Goal: Task Accomplishment & Management: Manage account settings

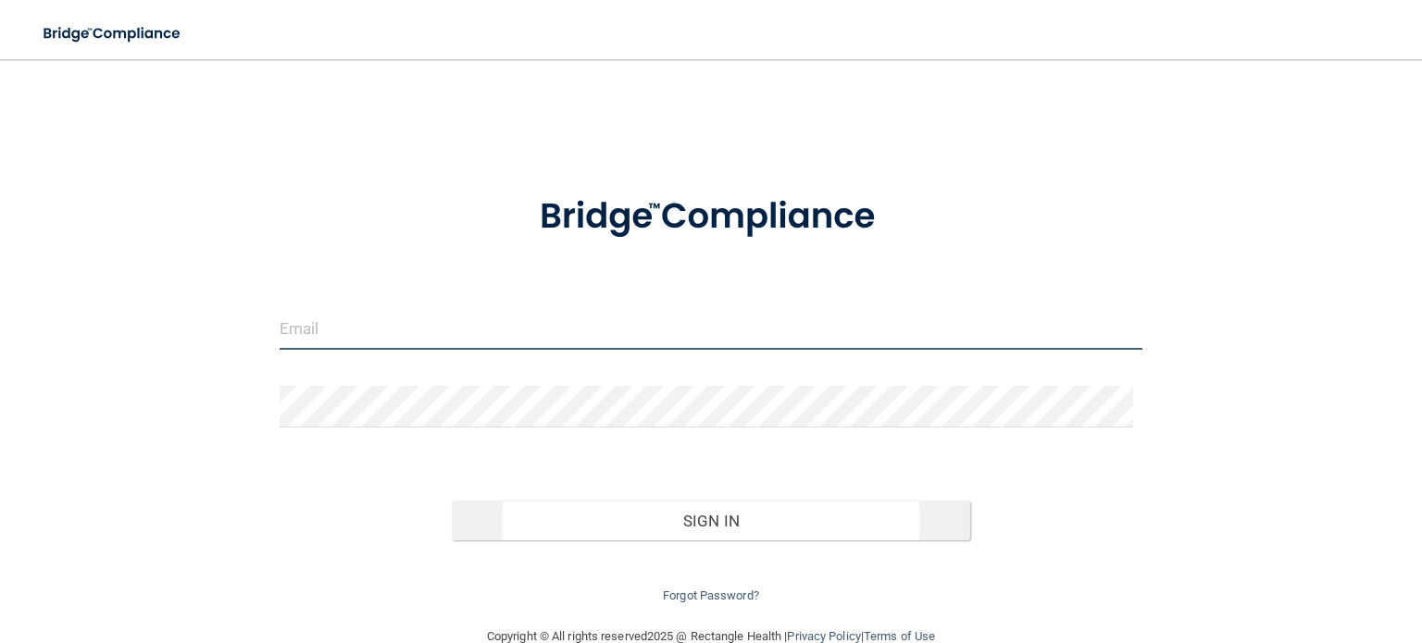
type input "[EMAIL_ADDRESS][DOMAIN_NAME]"
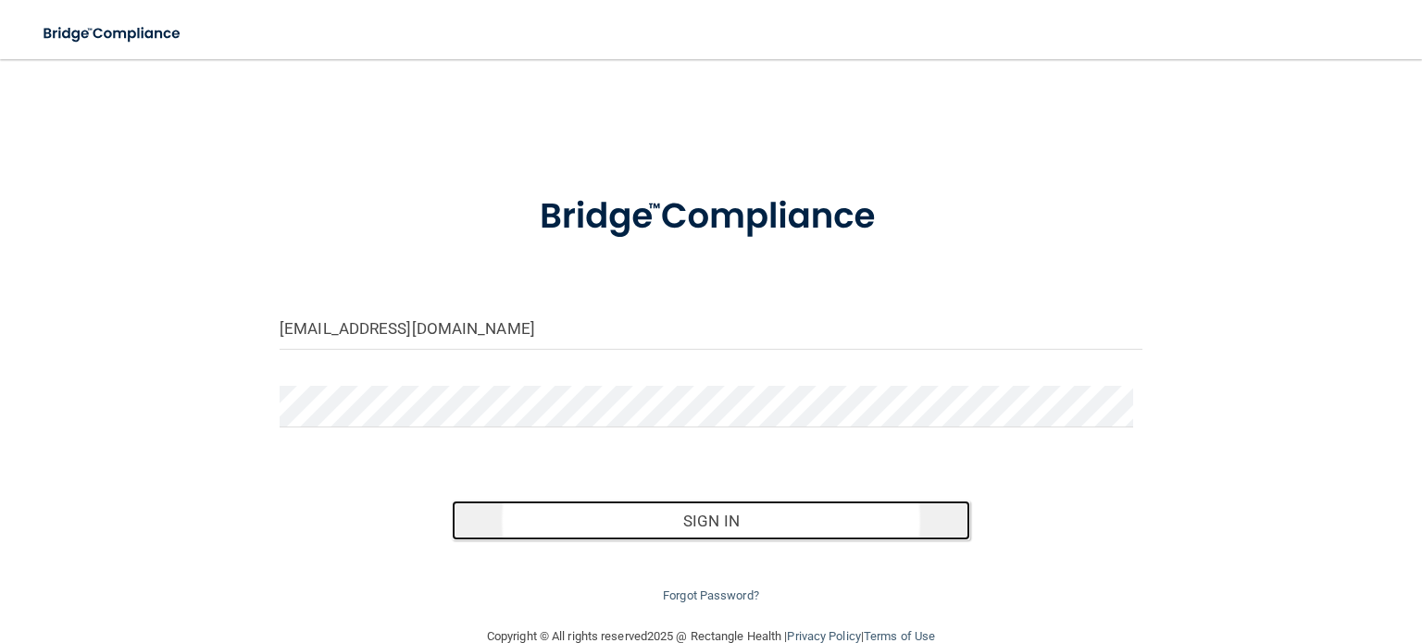
click at [744, 524] on button "Sign In" at bounding box center [710, 521] width 517 height 41
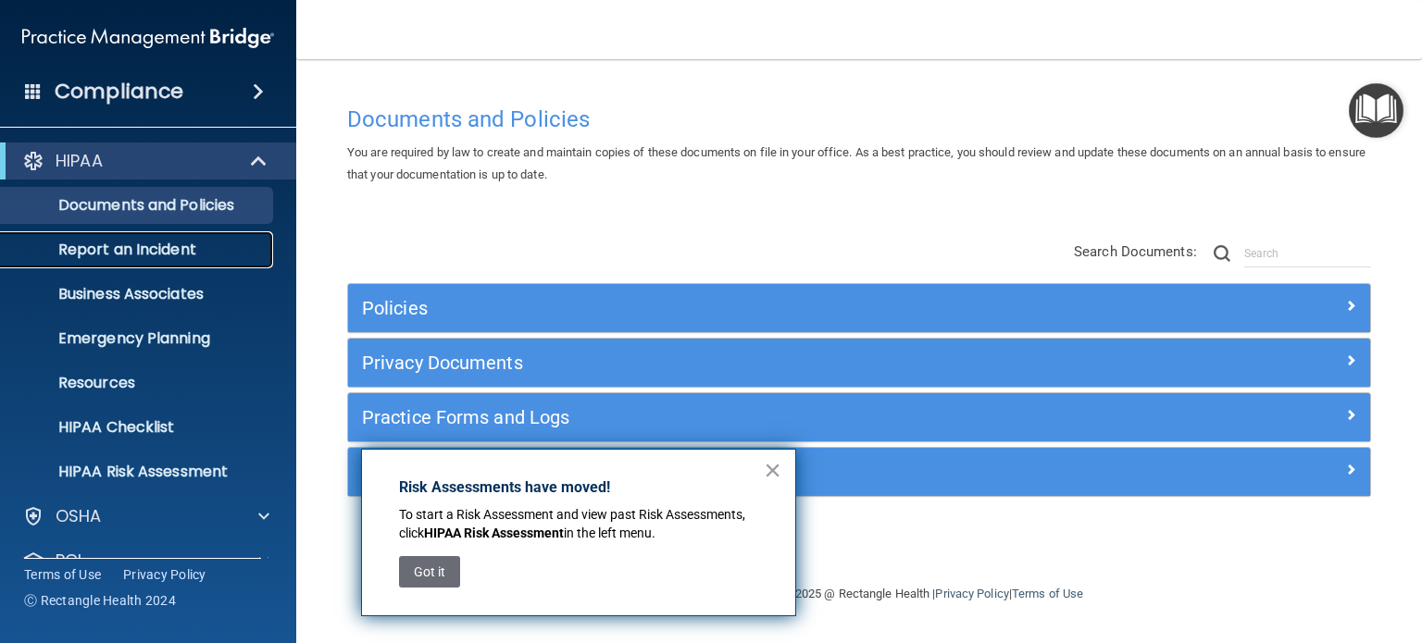
click at [147, 250] on p "Report an Incident" at bounding box center [138, 250] width 253 height 19
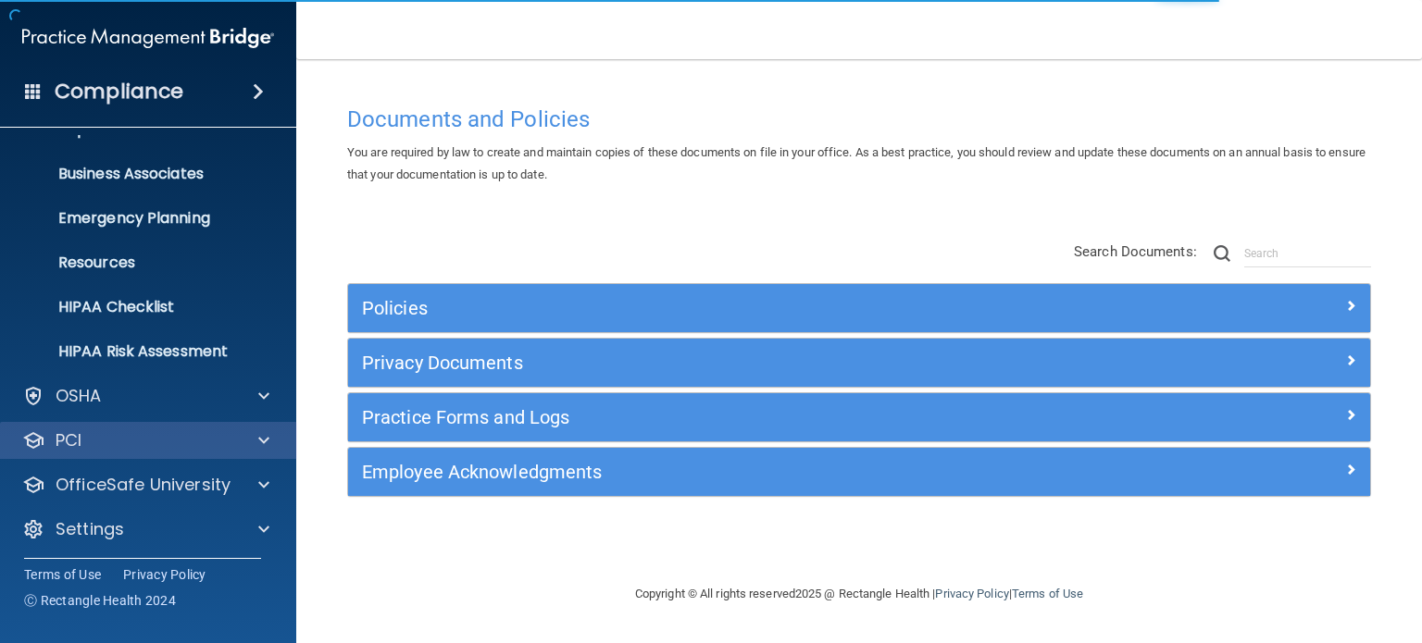
scroll to position [124, 0]
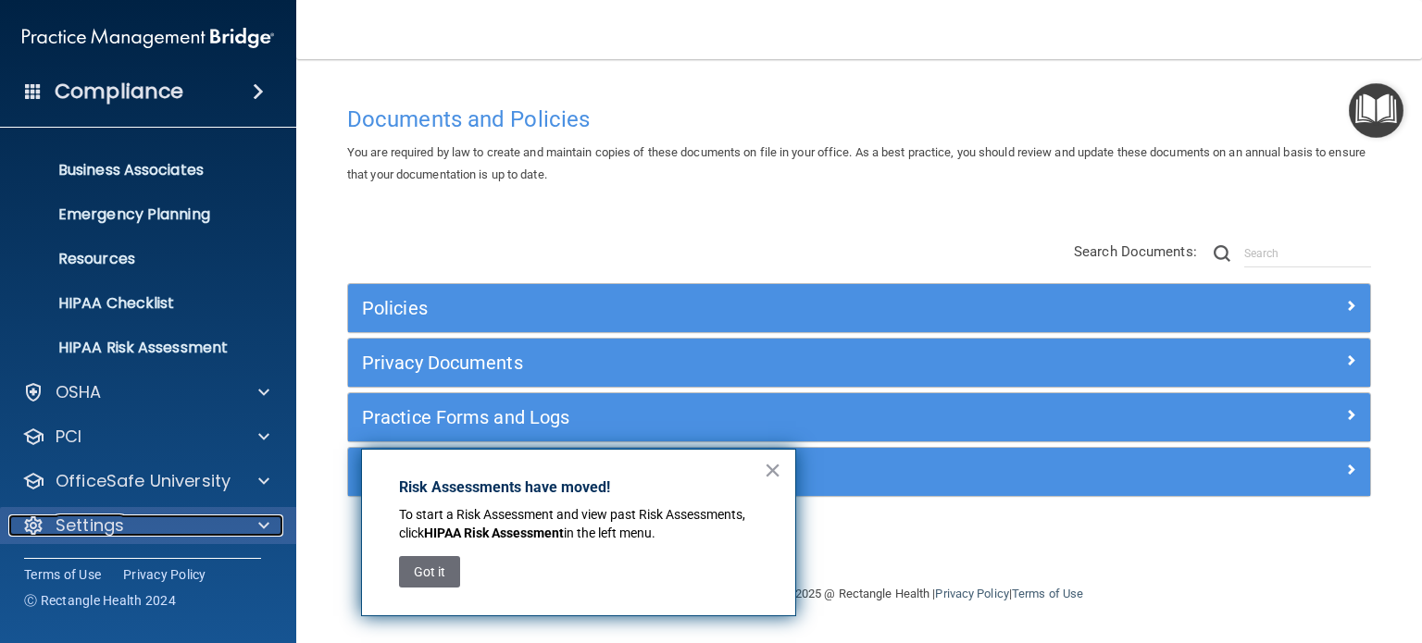
click at [253, 521] on div at bounding box center [261, 526] width 46 height 22
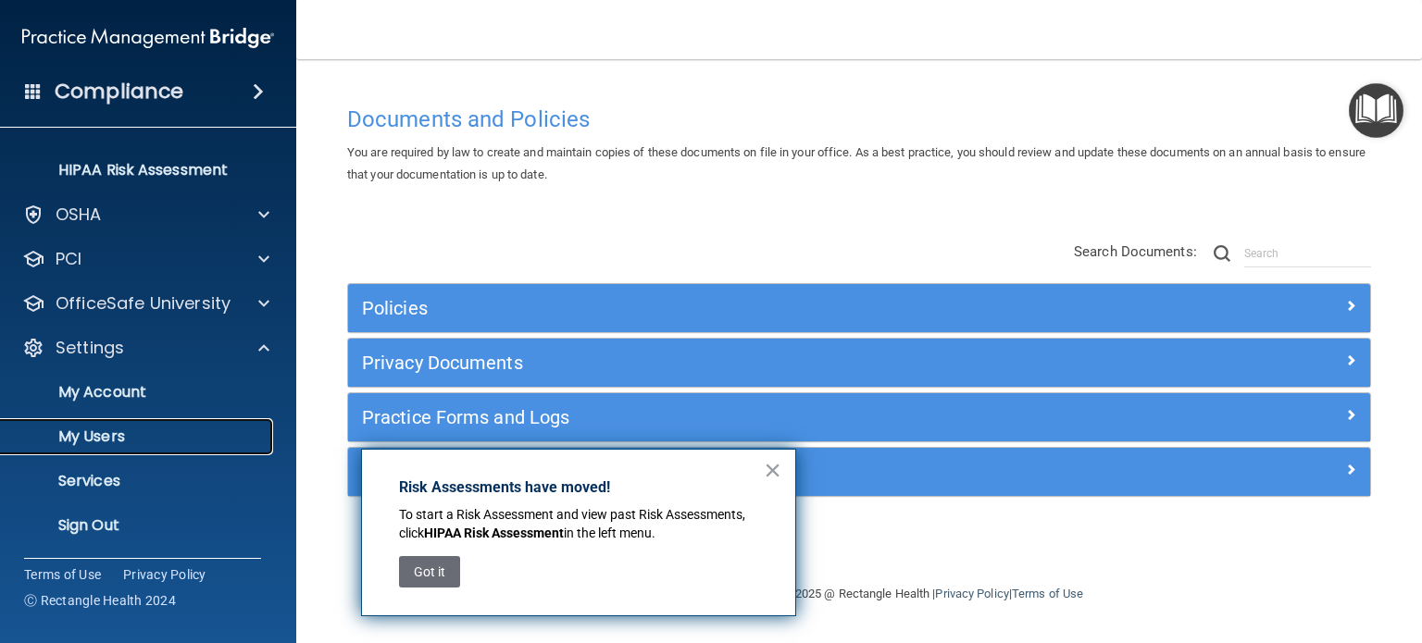
click at [143, 438] on p "My Users" at bounding box center [138, 437] width 253 height 19
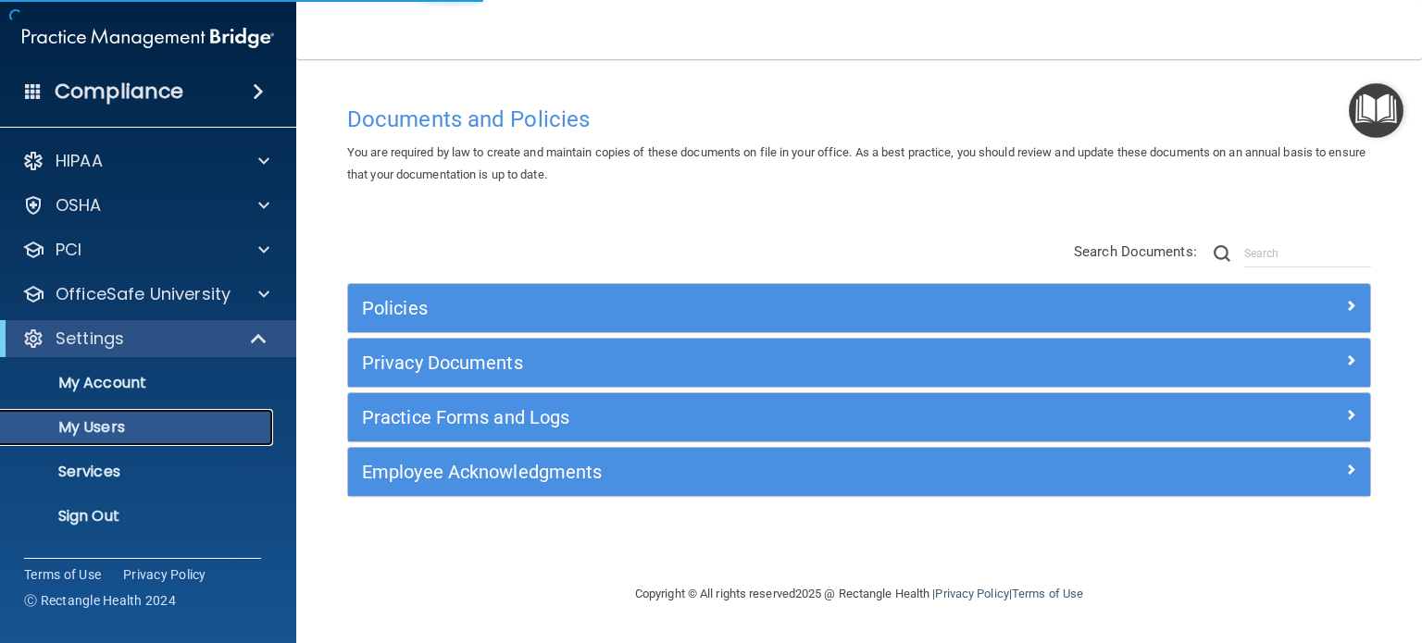
select select "20"
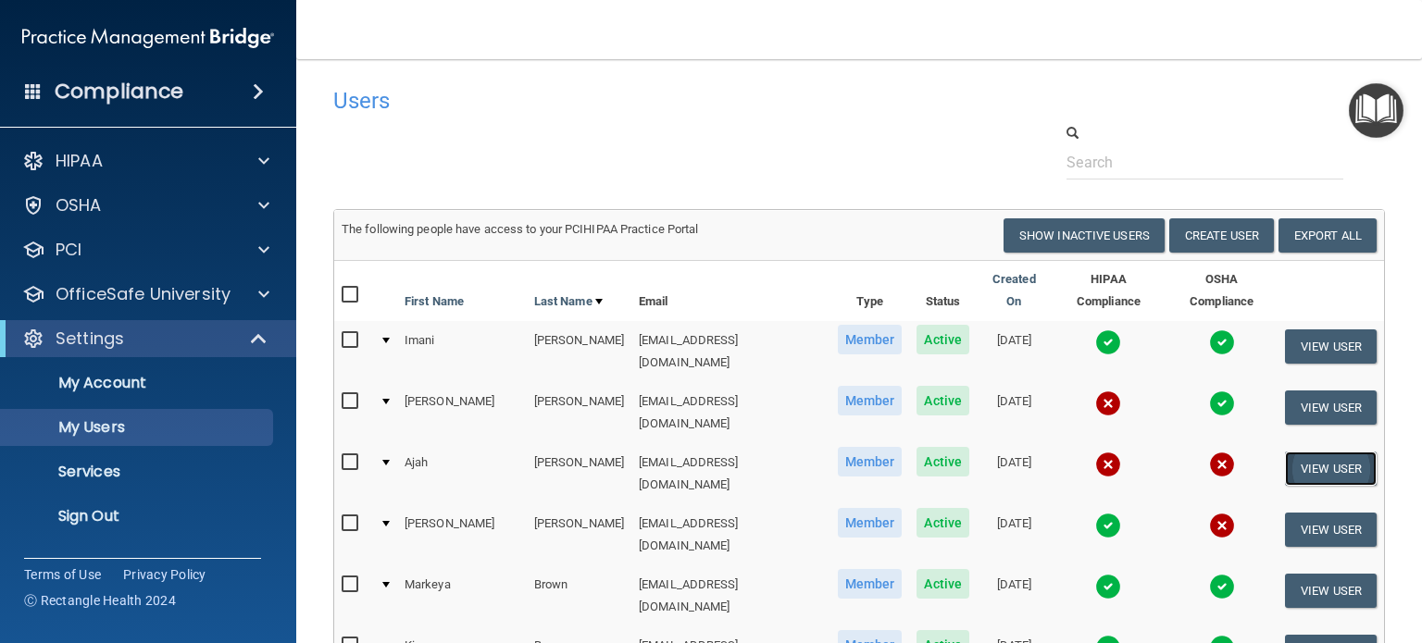
click at [1300, 452] on button "View User" at bounding box center [1331, 469] width 92 height 34
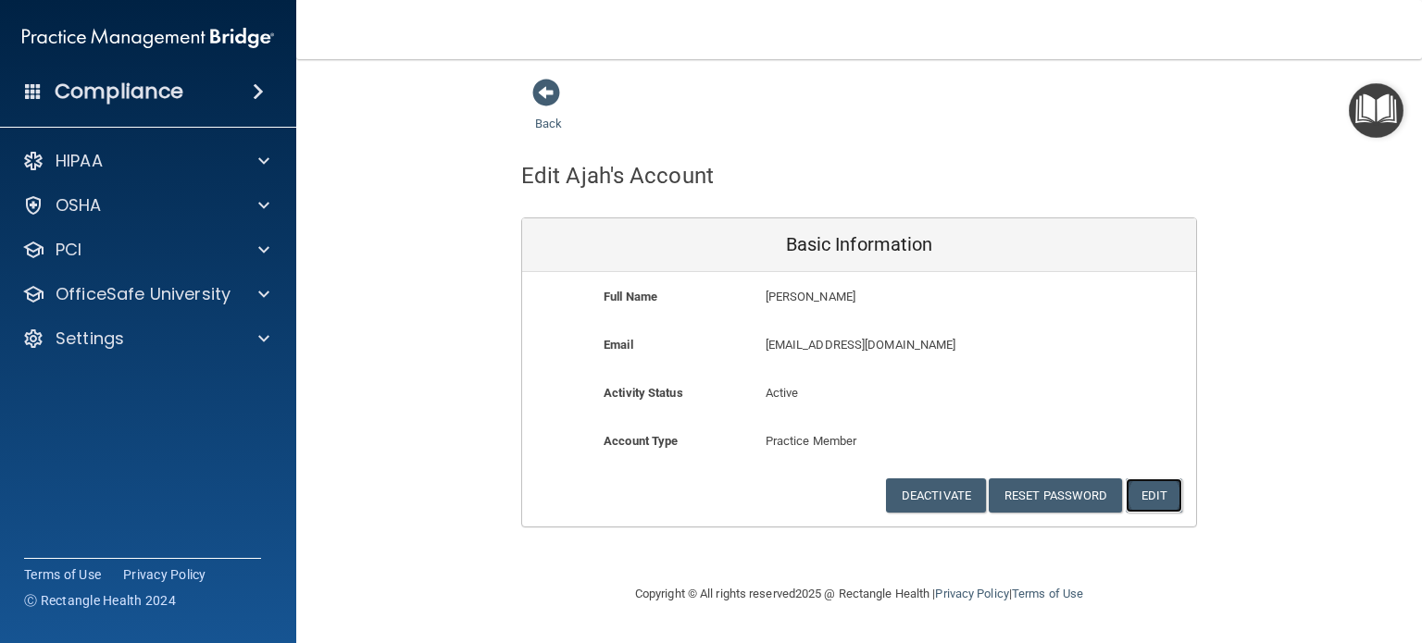
click at [1163, 504] on button "Edit" at bounding box center [1154, 496] width 56 height 34
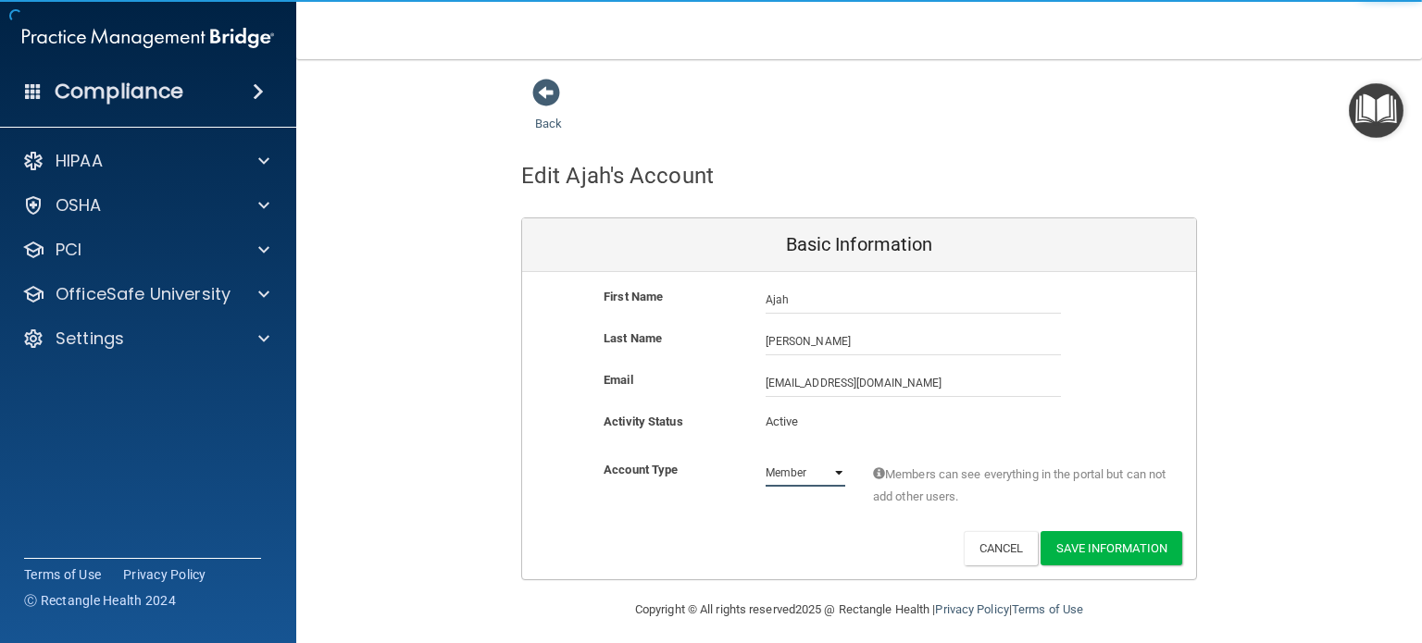
click at [826, 469] on select "Admin Member" at bounding box center [806, 473] width 80 height 28
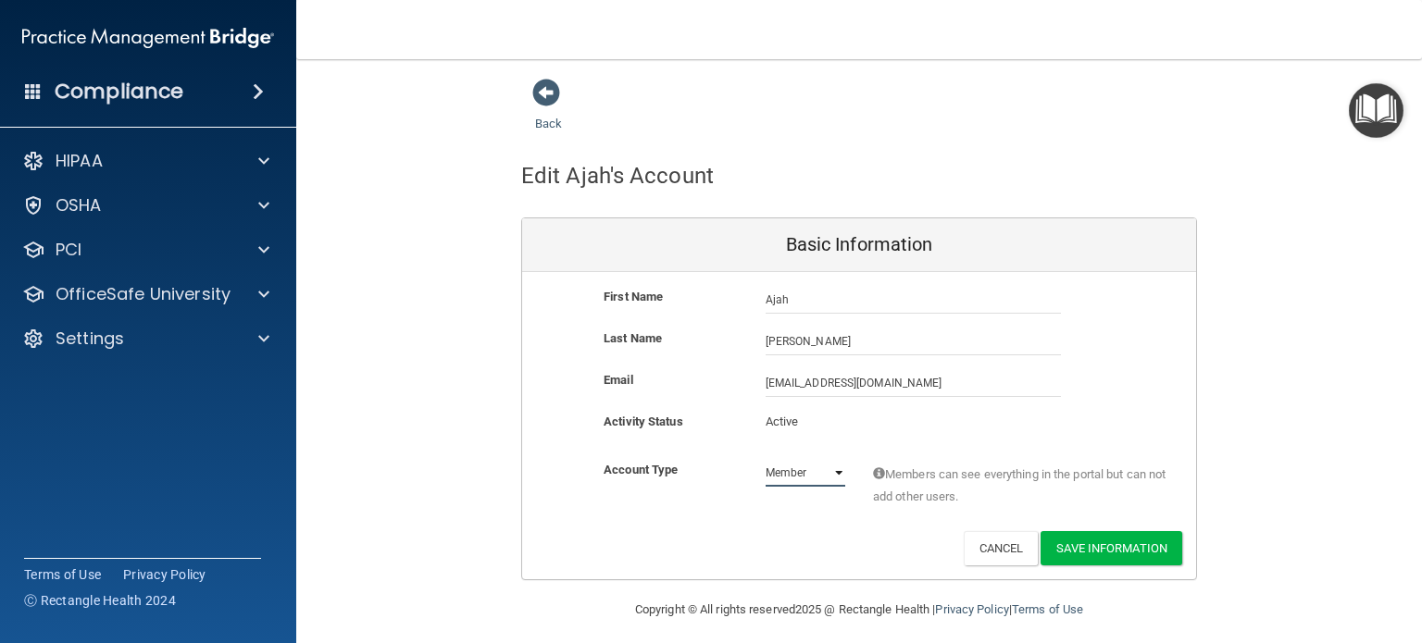
select select "practice_admin"
click at [766, 459] on select "Admin Member" at bounding box center [806, 473] width 80 height 28
click at [1073, 547] on button "Save Information" at bounding box center [1111, 548] width 142 height 34
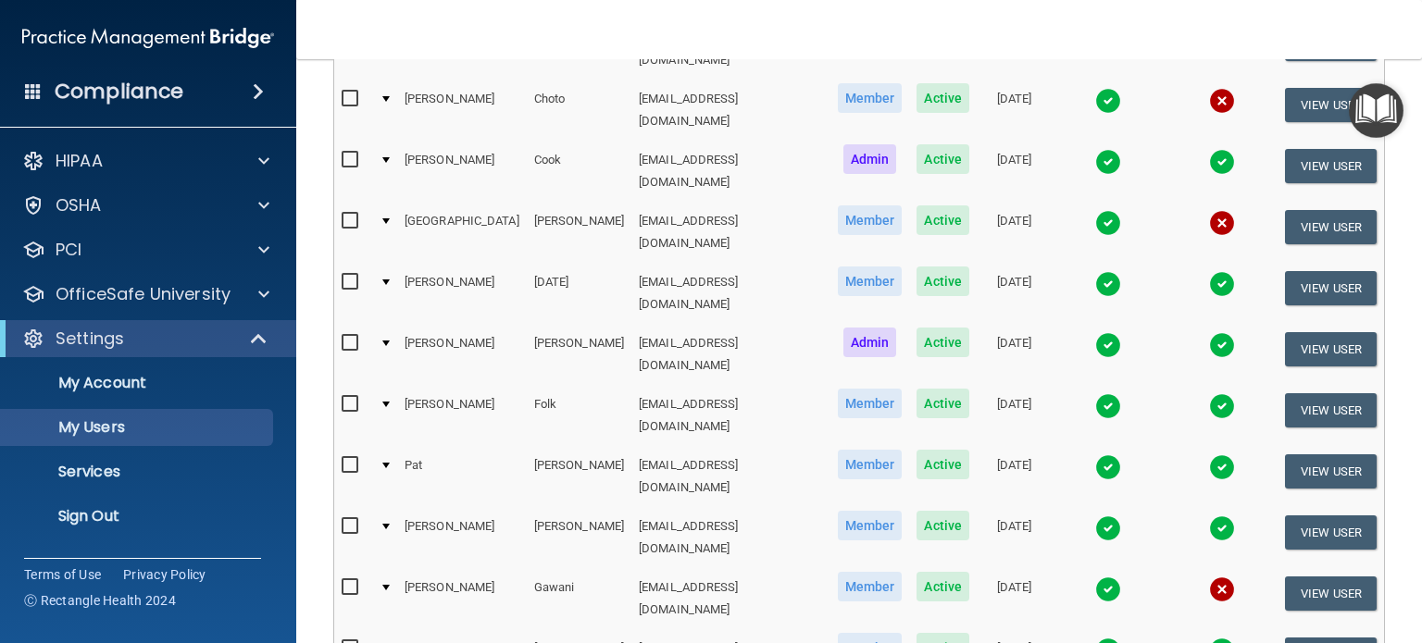
scroll to position [833, 0]
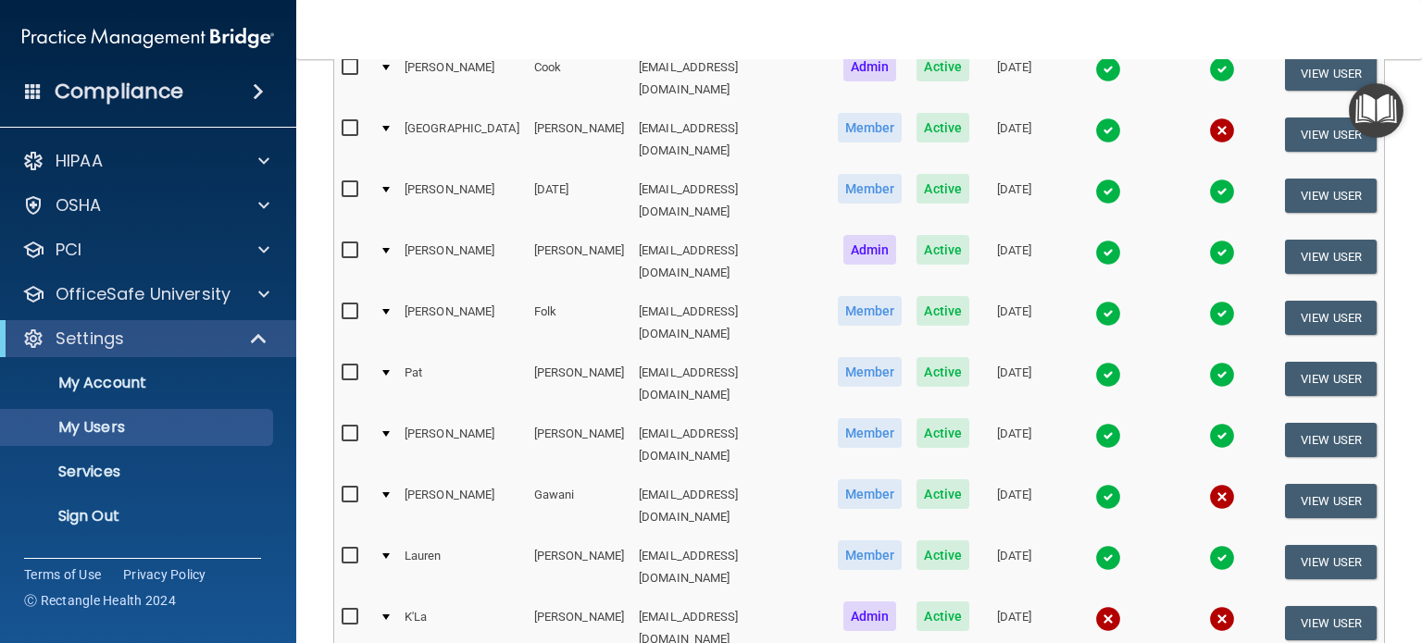
select select "57"
checkbox input "true"
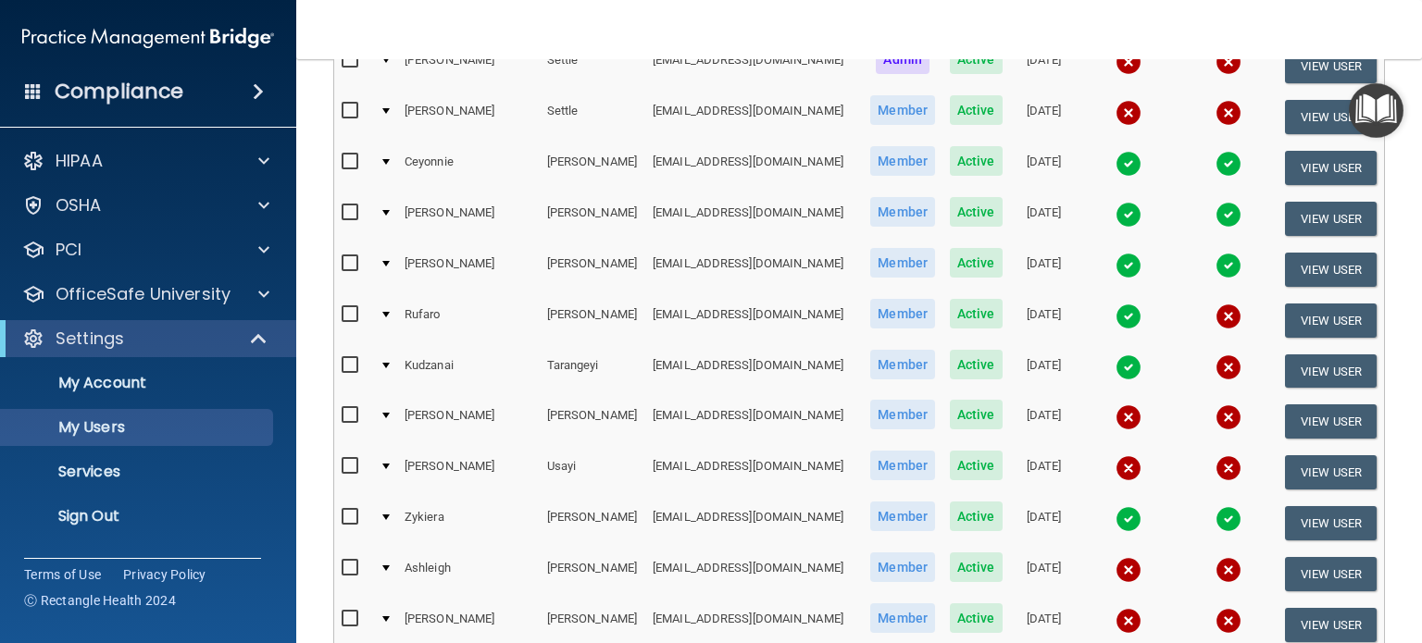
scroll to position [2761, 0]
